Goal: Task Accomplishment & Management: Use online tool/utility

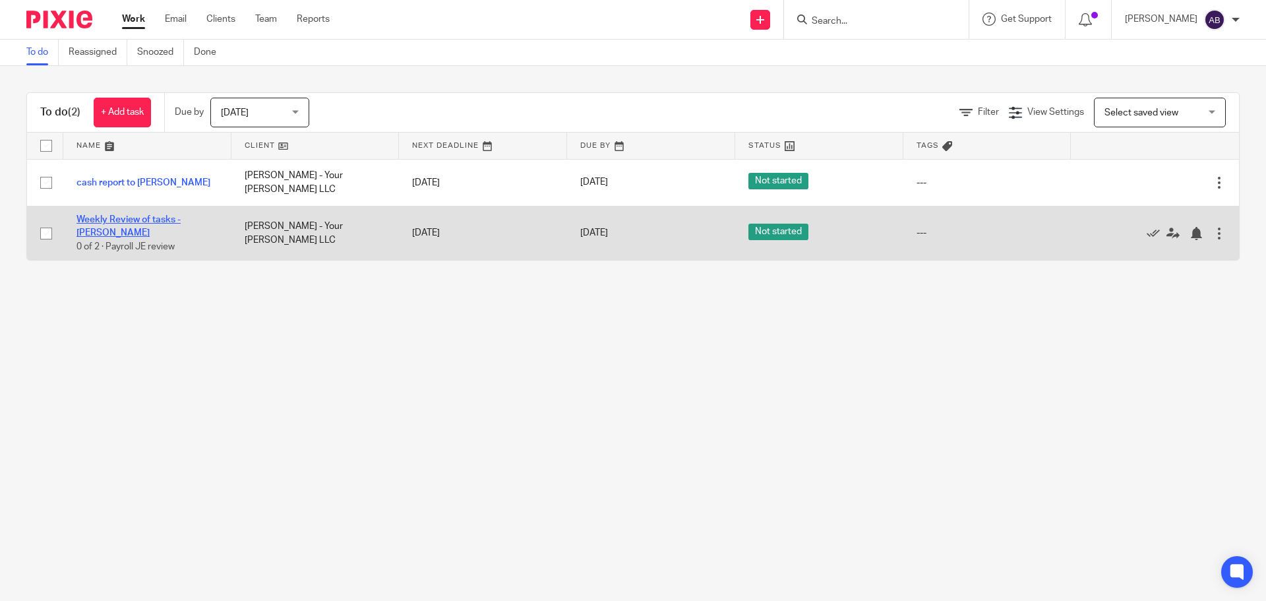
click at [119, 220] on link "Weekly Review of tasks - [PERSON_NAME]" at bounding box center [128, 226] width 104 height 22
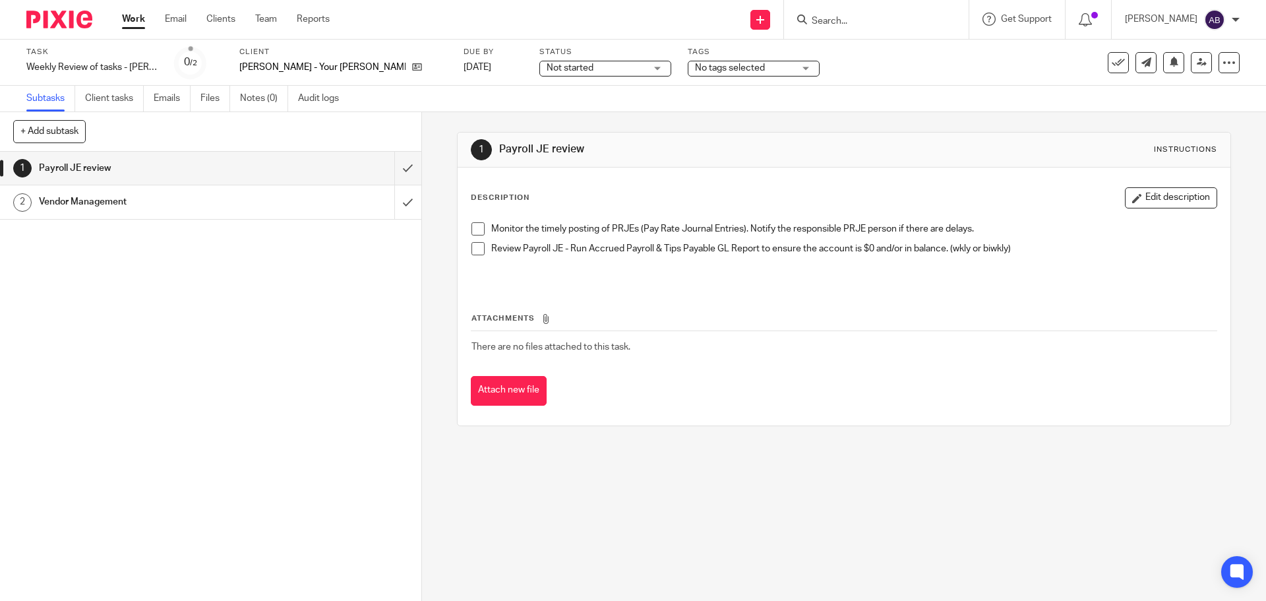
click at [473, 234] on span at bounding box center [477, 228] width 13 height 13
click at [474, 248] on span at bounding box center [477, 248] width 13 height 13
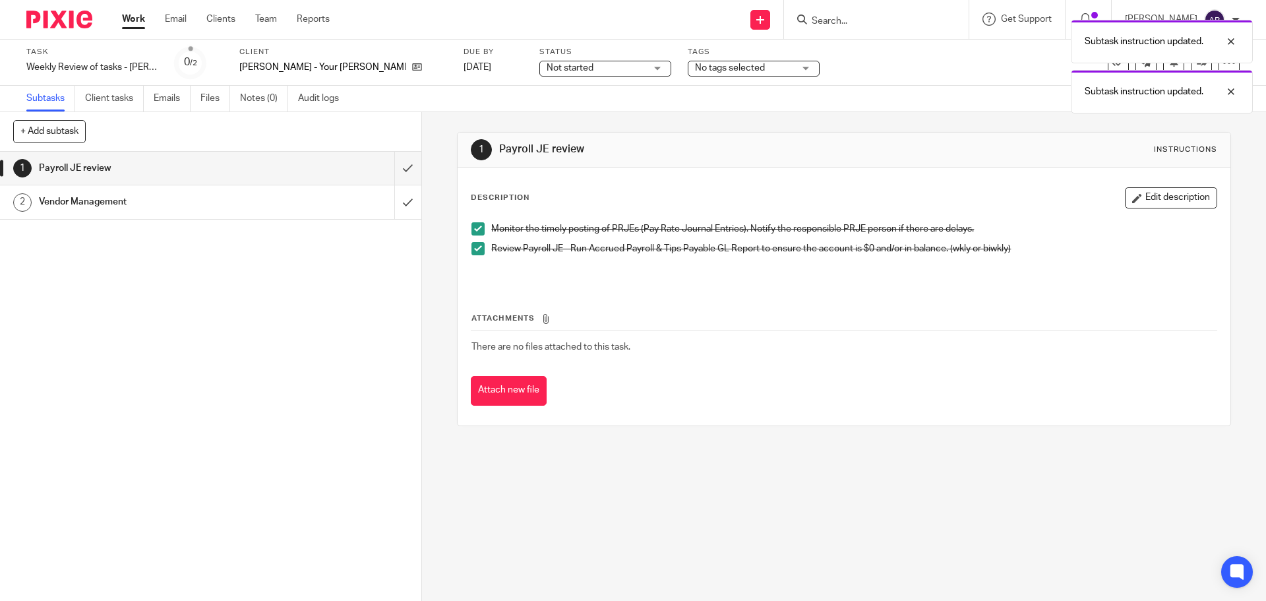
click at [142, 18] on link "Work" at bounding box center [133, 19] width 23 height 13
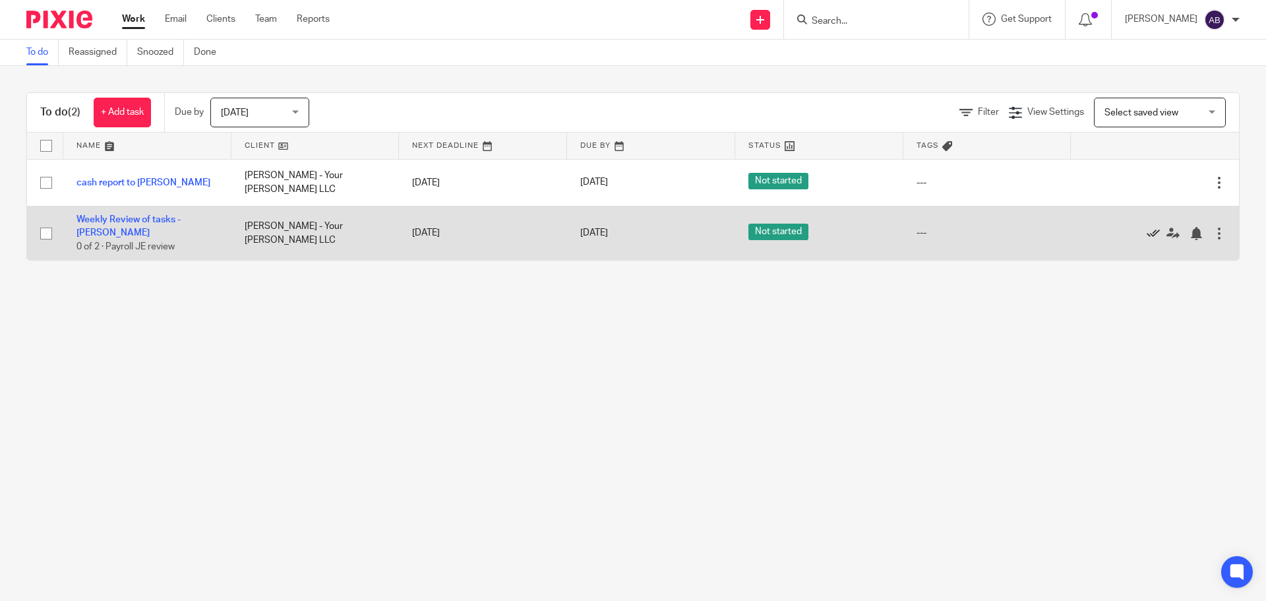
click at [1147, 227] on icon at bounding box center [1153, 233] width 13 height 13
